Goal: Transaction & Acquisition: Purchase product/service

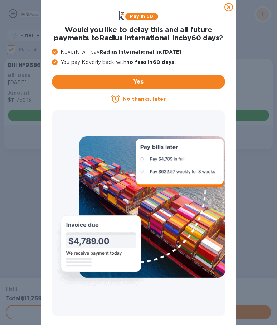
click at [227, 6] on icon at bounding box center [228, 7] width 9 height 9
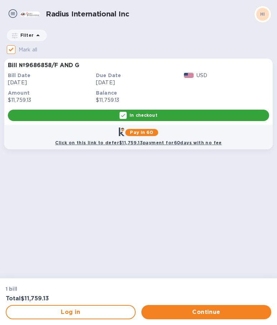
click at [138, 115] on p "In checkout" at bounding box center [143, 115] width 28 height 6
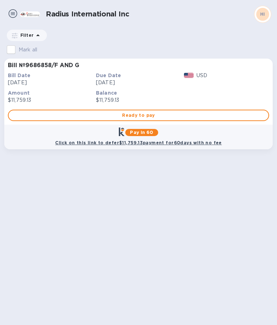
click at [138, 115] on span "Ready to pay" at bounding box center [138, 115] width 248 height 9
checkbox input "true"
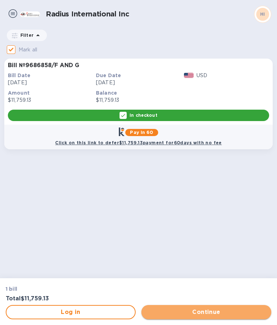
click at [197, 311] on span "Continue" at bounding box center [206, 312] width 118 height 9
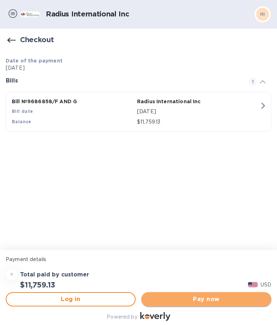
click at [197, 299] on span "Pay now" at bounding box center [206, 299] width 118 height 9
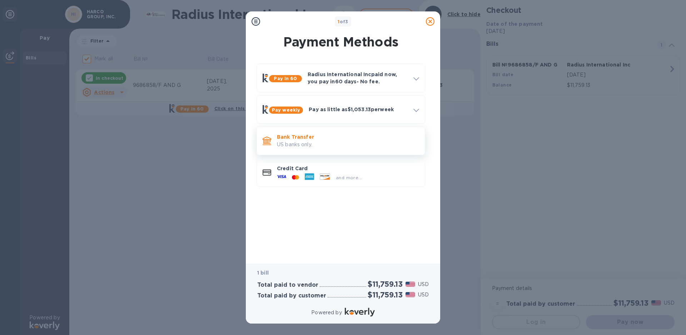
click at [276, 136] on p "Bank Transfer" at bounding box center [348, 136] width 142 height 7
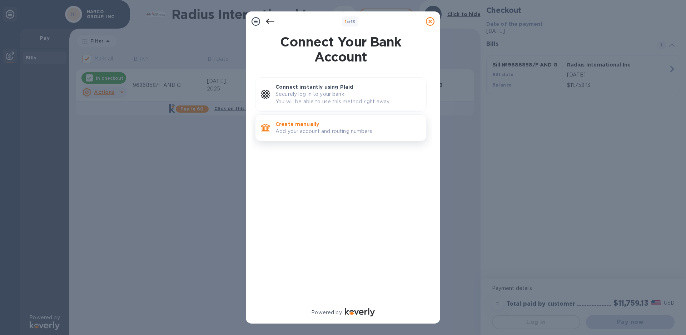
click at [276, 125] on p "Create manually" at bounding box center [348, 123] width 145 height 7
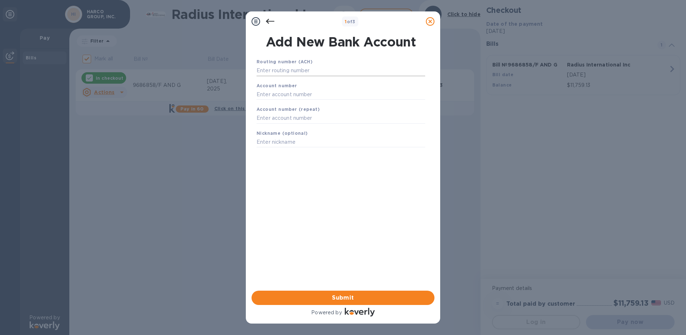
click at [275, 69] on input "text" at bounding box center [341, 70] width 169 height 11
click at [276, 21] on icon at bounding box center [430, 21] width 9 height 9
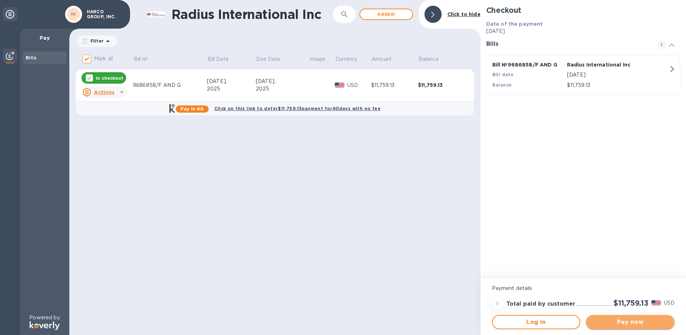
click at [276, 324] on span "Pay now" at bounding box center [630, 322] width 77 height 9
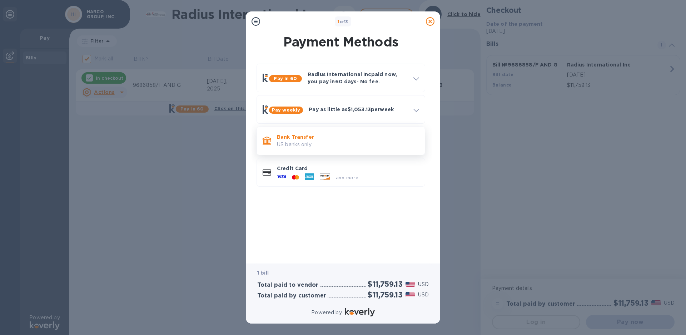
click at [276, 143] on p "US banks only." at bounding box center [348, 145] width 142 height 8
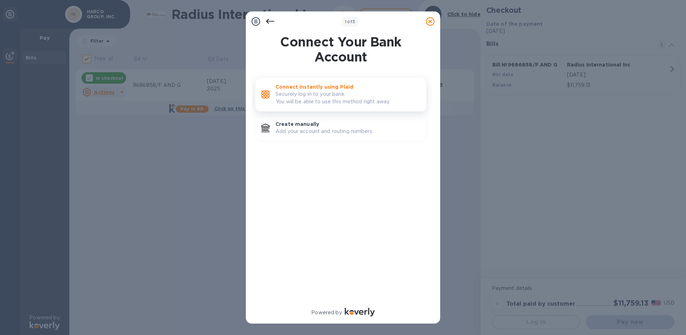
click at [276, 96] on p "Securely log in to your bank. You will be able to use this method right away." at bounding box center [348, 97] width 145 height 15
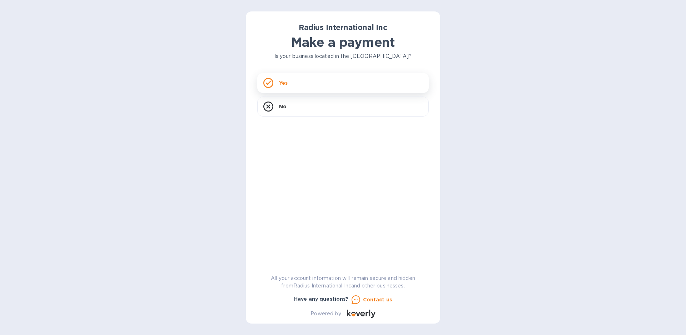
click at [283, 82] on p "Yes" at bounding box center [283, 82] width 9 height 7
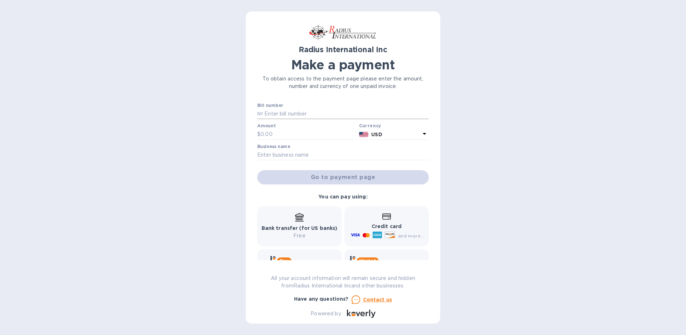
click at [284, 112] on input "text" at bounding box center [346, 114] width 166 height 11
type input "9686858/F AND G"
click at [282, 133] on input "text" at bounding box center [309, 134] width 96 height 11
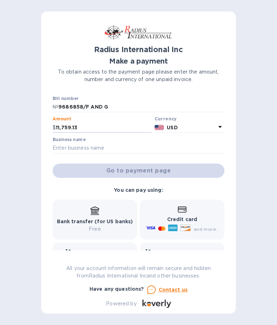
type input "11,759.13"
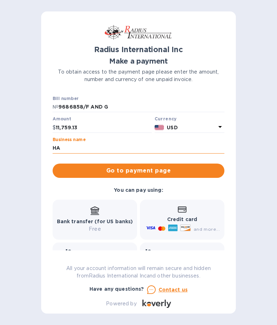
type input "HARCO GROUP, INC."
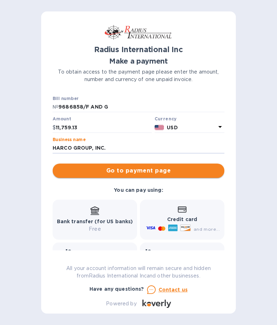
click at [117, 168] on span "Go to payment page" at bounding box center [138, 171] width 160 height 9
